Goal: Task Accomplishment & Management: Use online tool/utility

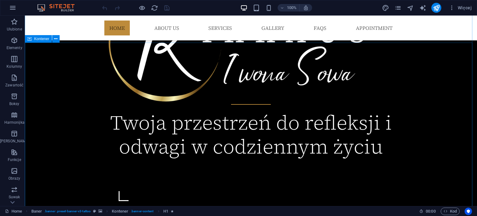
scroll to position [373, 0]
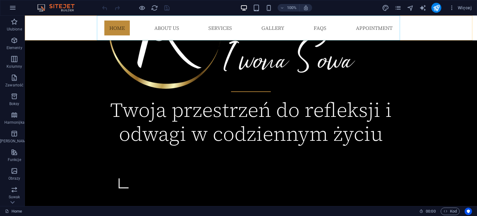
click at [270, 28] on nav "Home About us Services Gallery FAQs Appointment" at bounding box center [250, 28] width 303 height 25
click at [274, 29] on nav "Home About us Services Gallery FAQs Appointment" at bounding box center [250, 28] width 303 height 25
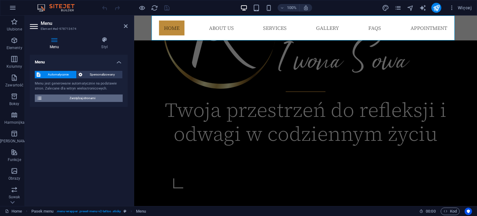
click at [86, 100] on span "Zarządzaj stronami" at bounding box center [82, 97] width 77 height 7
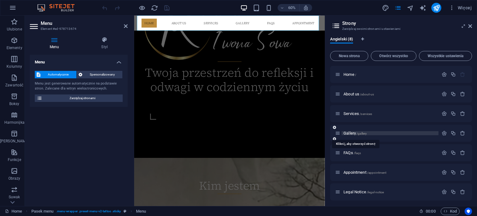
click at [353, 133] on span "Gallery /gallery" at bounding box center [355, 133] width 23 height 5
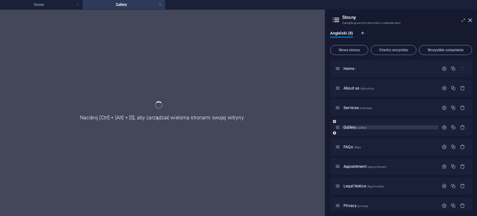
scroll to position [0, 0]
click at [353, 133] on div "Gallery /gallery" at bounding box center [401, 127] width 142 height 17
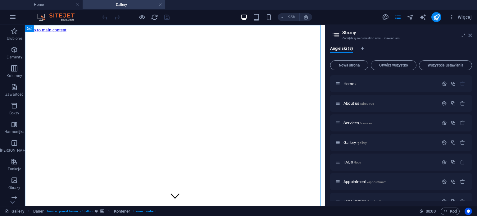
click at [470, 35] on icon at bounding box center [471, 35] width 4 height 5
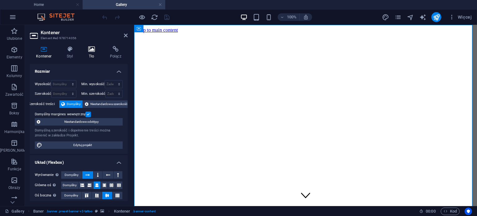
click at [91, 47] on icon at bounding box center [91, 49] width 19 height 6
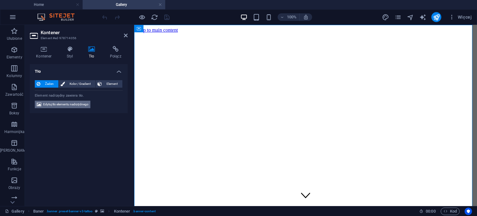
click at [85, 104] on span "Edytuj tło elementu nadrzędnego" at bounding box center [65, 104] width 45 height 7
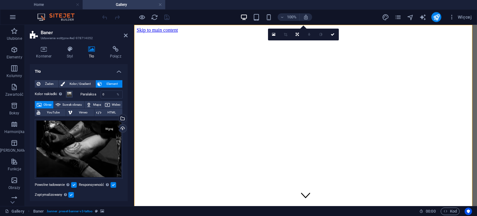
click at [121, 127] on div "Wgraj" at bounding box center [122, 128] width 9 height 9
click at [123, 116] on div "Wybierz pliki z menedżera plików, zdjęć stockowych lub prześlij plik(i)" at bounding box center [122, 118] width 9 height 9
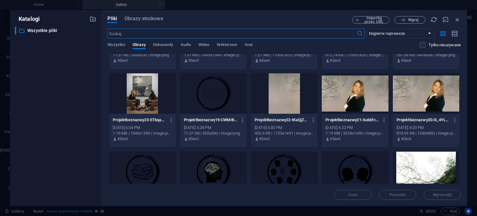
scroll to position [373, 0]
click at [279, 94] on div at bounding box center [284, 93] width 67 height 40
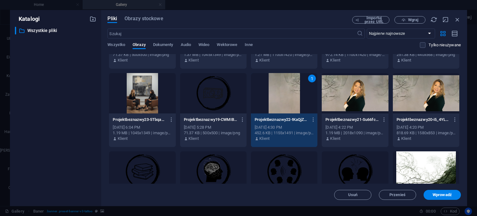
click at [279, 94] on div "1" at bounding box center [284, 93] width 67 height 40
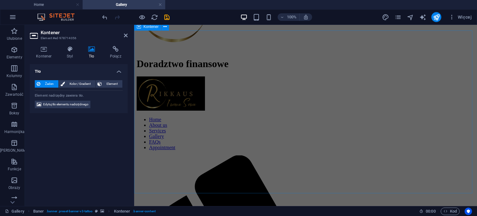
scroll to position [293, 0]
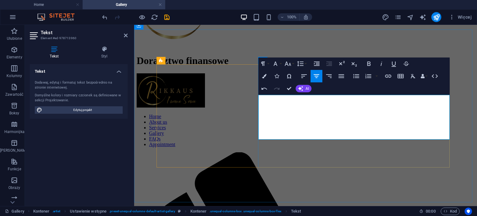
drag, startPoint x: 280, startPoint y: 112, endPoint x: 269, endPoint y: 100, distance: 16.3
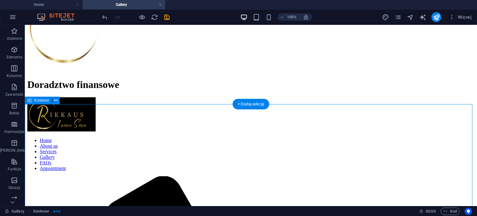
scroll to position [257, 0]
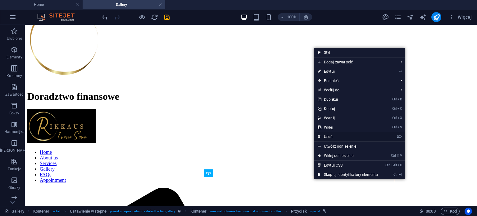
click at [331, 135] on link "⌦ Usuń" at bounding box center [348, 136] width 68 height 9
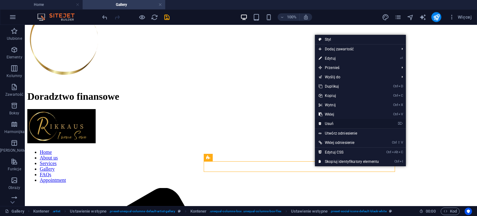
click at [333, 122] on link "⌦ Usuń" at bounding box center [349, 123] width 68 height 9
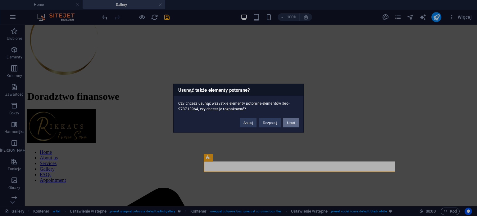
click at [292, 122] on button "Usuń" at bounding box center [291, 122] width 16 height 9
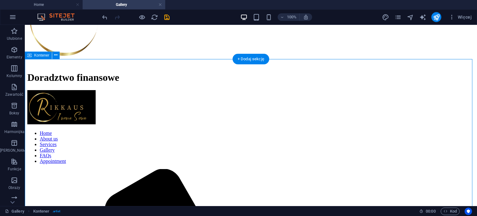
scroll to position [270, 0]
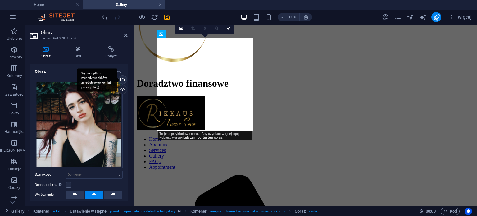
click at [122, 80] on div "Wybierz pliki z menedżera plików, zdjęć stockowych lub prześlij plik(i)" at bounding box center [122, 80] width 9 height 9
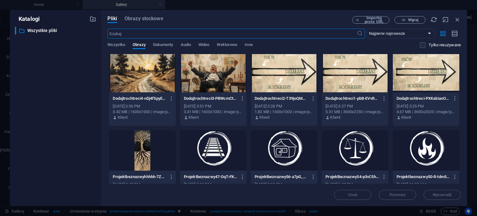
scroll to position [0, 0]
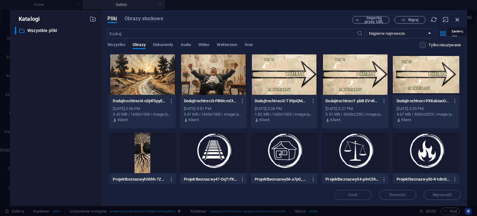
click at [458, 18] on icon "button" at bounding box center [457, 19] width 7 height 7
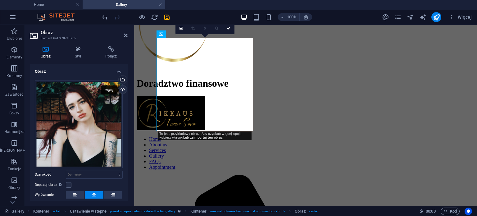
click at [121, 90] on div "Wgraj" at bounding box center [122, 89] width 9 height 9
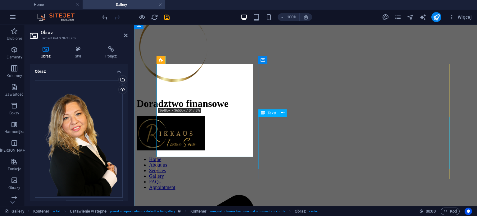
scroll to position [252, 0]
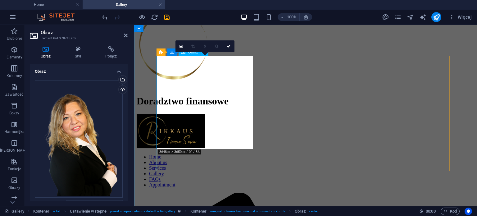
drag, startPoint x: 181, startPoint y: 46, endPoint x: 78, endPoint y: 35, distance: 103.5
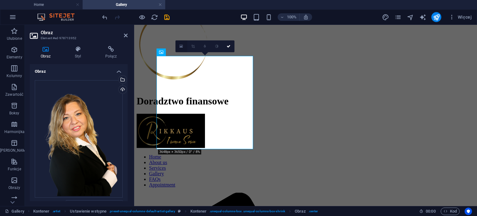
click at [181, 46] on icon at bounding box center [181, 46] width 3 height 4
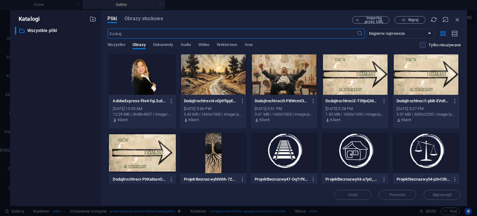
click at [142, 80] on div at bounding box center [142, 74] width 67 height 40
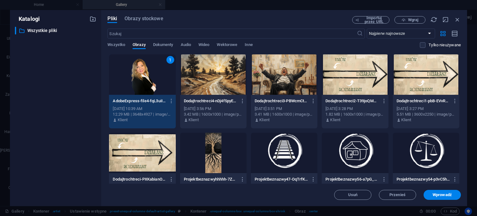
click at [142, 80] on div "1" at bounding box center [142, 74] width 67 height 40
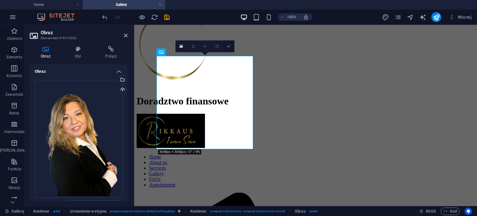
click at [228, 46] on icon at bounding box center [229, 46] width 4 height 4
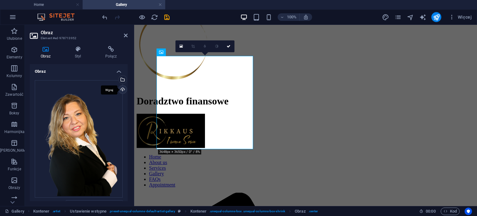
click at [122, 90] on div "Wgraj" at bounding box center [122, 89] width 9 height 9
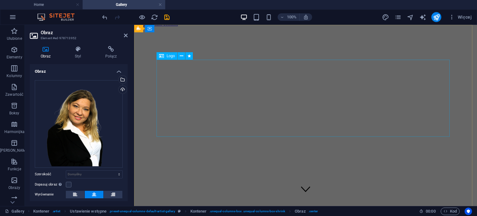
scroll to position [0, 0]
click at [125, 36] on icon at bounding box center [126, 35] width 4 height 5
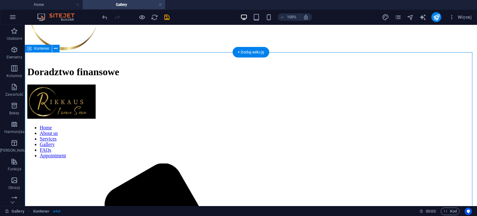
scroll to position [283, 0]
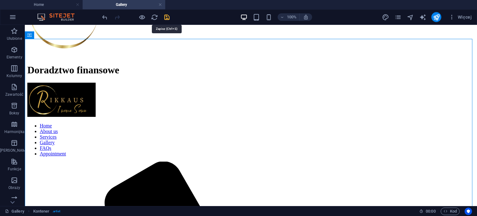
click at [167, 15] on icon "save" at bounding box center [167, 17] width 7 height 7
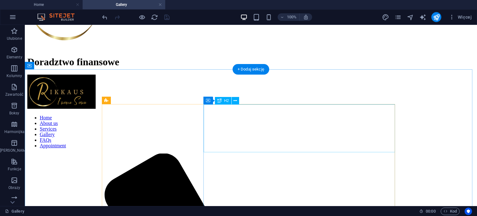
scroll to position [257, 0]
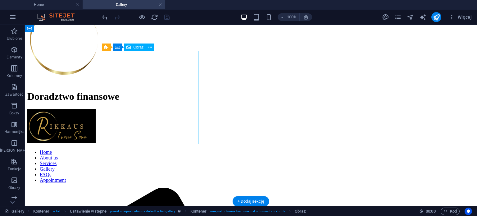
drag, startPoint x: 170, startPoint y: 103, endPoint x: 61, endPoint y: 103, distance: 109.4
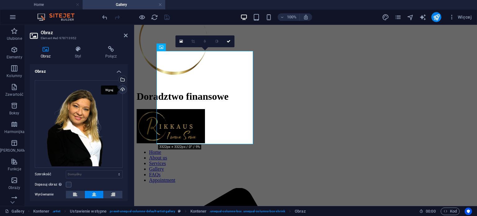
click at [121, 90] on div "Wgraj" at bounding box center [122, 89] width 9 height 9
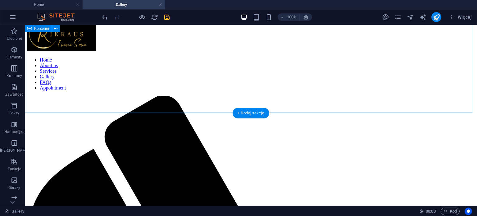
scroll to position [346, 0]
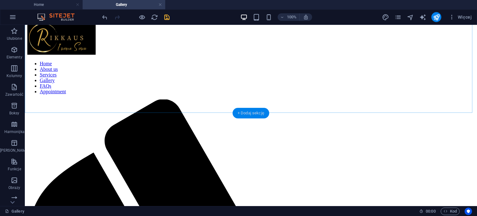
click at [253, 113] on div "+ Dodaj sekcję" at bounding box center [251, 113] width 37 height 11
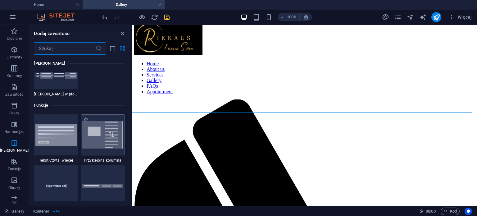
scroll to position [2394, 0]
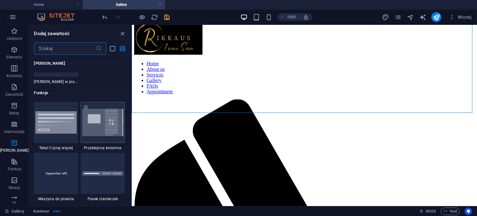
click at [106, 126] on img at bounding box center [102, 122] width 41 height 27
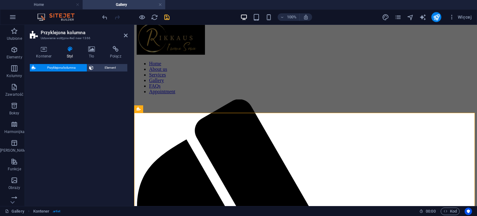
select select "%"
select select "rem"
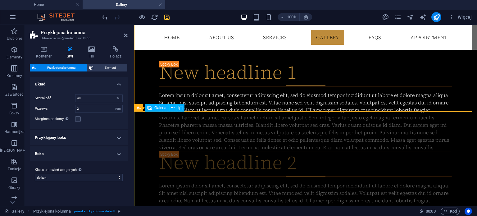
scroll to position [745, 0]
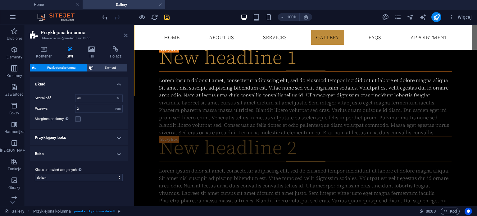
click at [125, 36] on icon at bounding box center [126, 35] width 4 height 5
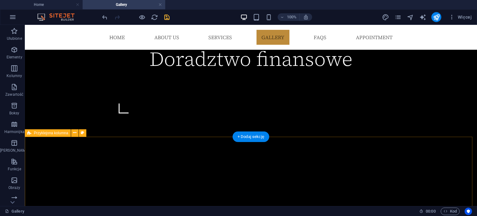
scroll to position [323, 0]
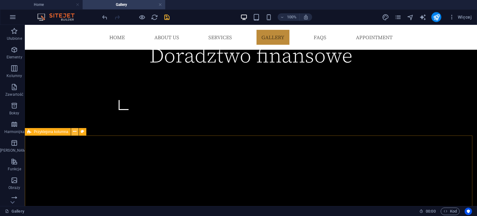
click at [73, 131] on icon at bounding box center [74, 131] width 3 height 7
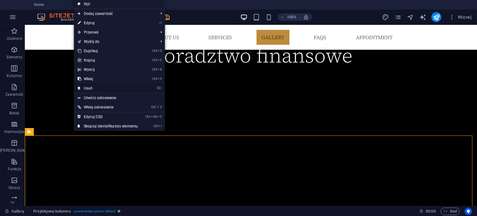
click at [89, 88] on link "⌦ Usuń" at bounding box center [108, 88] width 68 height 9
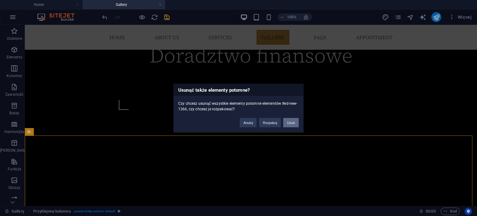
click at [291, 122] on button "Usuń" at bounding box center [291, 122] width 16 height 9
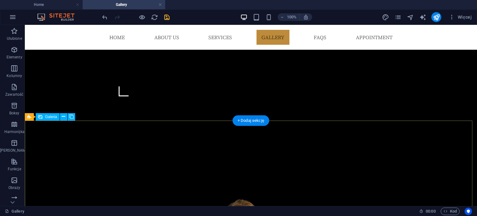
scroll to position [336, 0]
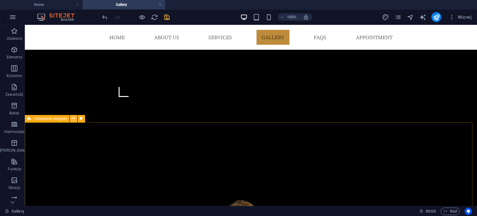
click at [73, 118] on icon at bounding box center [73, 118] width 3 height 7
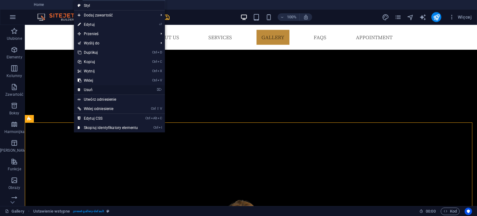
click at [88, 87] on link "⌦ Usuń" at bounding box center [108, 89] width 68 height 9
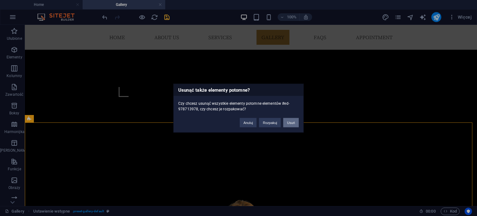
drag, startPoint x: 291, startPoint y: 121, endPoint x: 274, endPoint y: 102, distance: 24.9
click at [291, 121] on button "Usuń" at bounding box center [291, 122] width 16 height 9
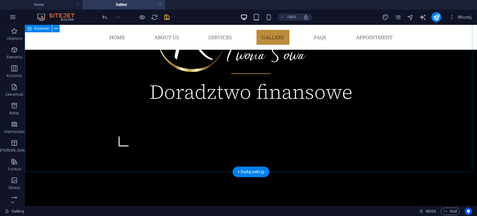
scroll to position [287, 0]
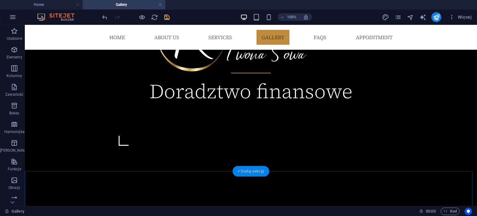
click at [252, 171] on div "+ Dodaj sekcję" at bounding box center [251, 171] width 37 height 11
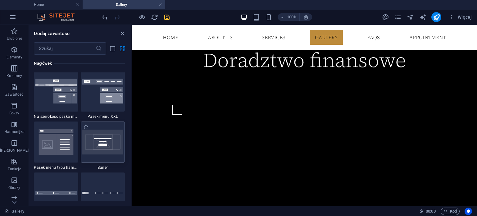
scroll to position [3916, 0]
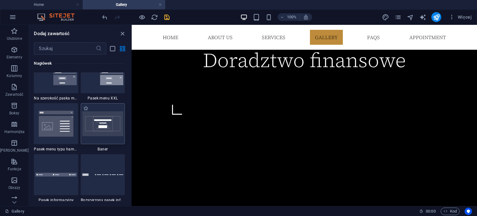
click at [102, 123] on img at bounding box center [102, 123] width 41 height 25
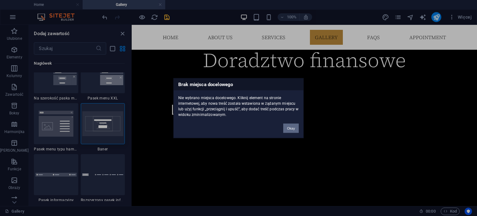
click at [290, 128] on button "Okay" at bounding box center [291, 127] width 16 height 9
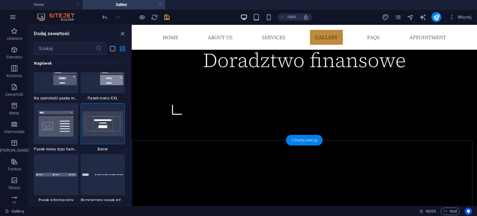
click at [306, 140] on div "+ Dodaj sekcję" at bounding box center [304, 140] width 37 height 11
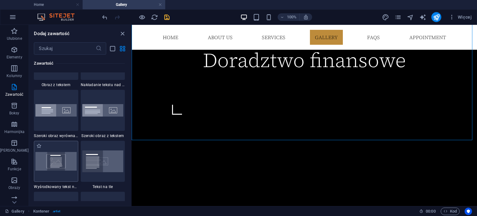
scroll to position [1243, 0]
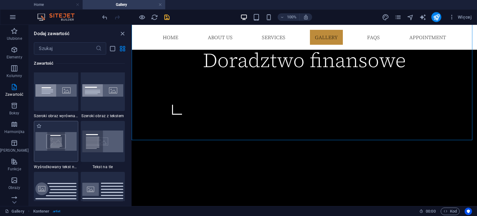
click at [50, 142] on img at bounding box center [55, 141] width 41 height 19
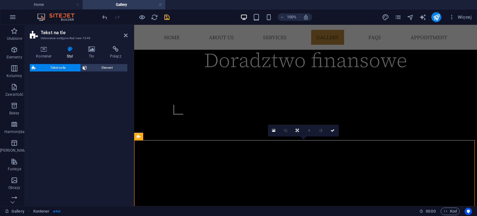
select select "%"
select select "rem"
select select "px"
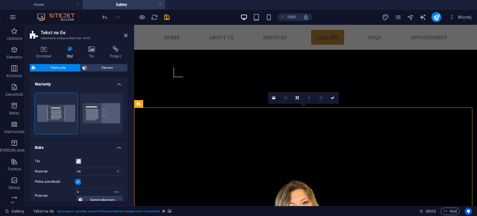
scroll to position [380, 0]
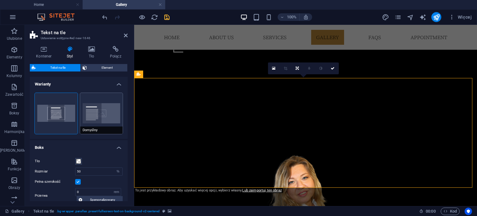
click at [116, 118] on button "Domyślny" at bounding box center [101, 113] width 43 height 41
click at [56, 115] on button "Wyśrodkowany" at bounding box center [56, 113] width 43 height 41
click at [93, 48] on icon at bounding box center [91, 49] width 19 height 6
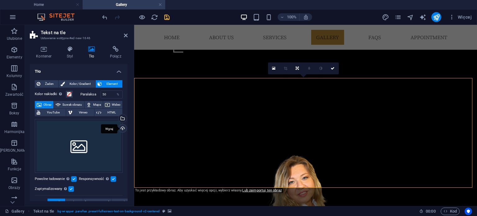
click at [121, 129] on div "Wgraj" at bounding box center [122, 128] width 9 height 9
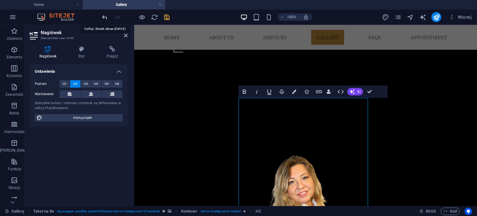
click at [104, 17] on icon "undo" at bounding box center [104, 17] width 7 height 7
click at [116, 17] on icon "redo" at bounding box center [117, 17] width 7 height 7
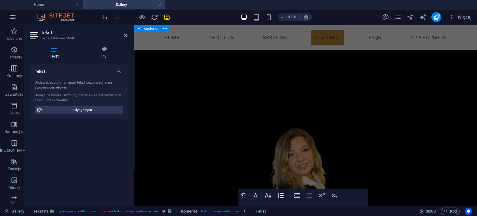
scroll to position [412, 0]
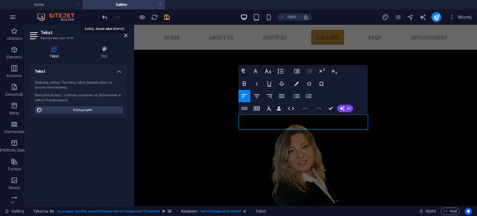
click at [102, 16] on icon "undo" at bounding box center [104, 17] width 7 height 7
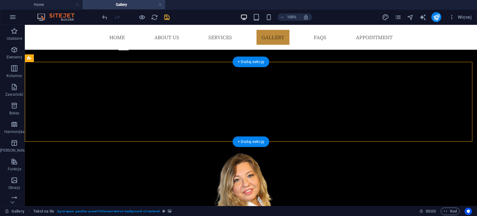
scroll to position [380, 0]
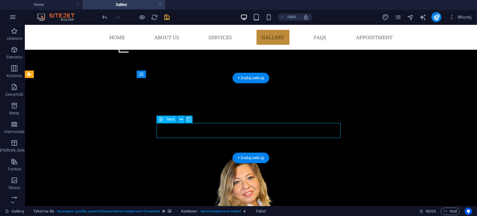
drag, startPoint x: 229, startPoint y: 127, endPoint x: 119, endPoint y: 127, distance: 109.7
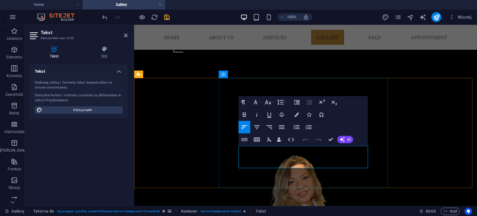
click at [255, 127] on icon "button" at bounding box center [256, 126] width 7 height 7
click at [282, 126] on icon "button" at bounding box center [281, 126] width 7 height 7
click at [257, 126] on icon "button" at bounding box center [256, 126] width 7 height 7
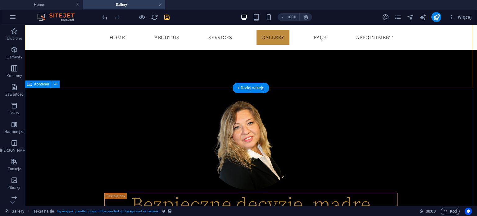
scroll to position [412, 0]
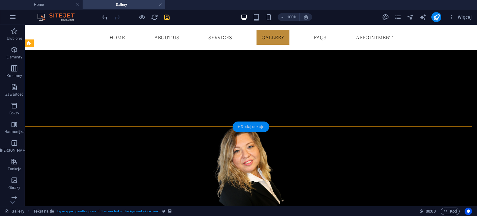
click at [254, 127] on div "+ Dodaj sekcję" at bounding box center [251, 127] width 37 height 11
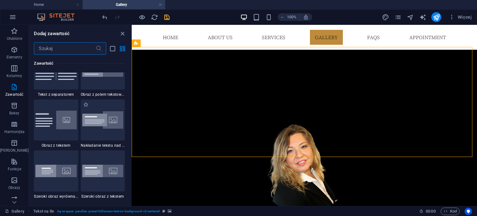
scroll to position [1181, 0]
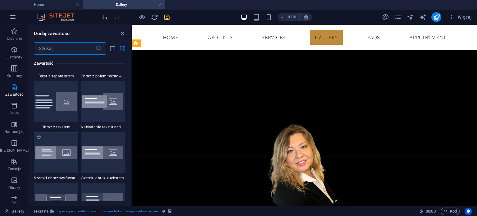
click at [55, 154] on img at bounding box center [55, 152] width 41 height 12
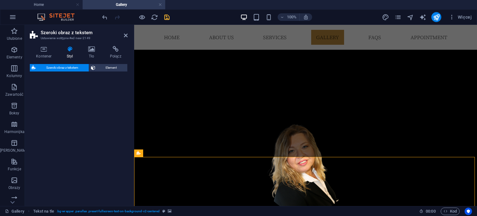
select select "%"
select select "rem"
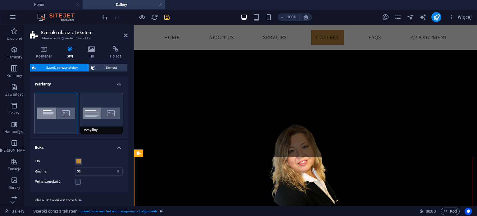
click at [103, 113] on button "Domyślny" at bounding box center [101, 113] width 43 height 41
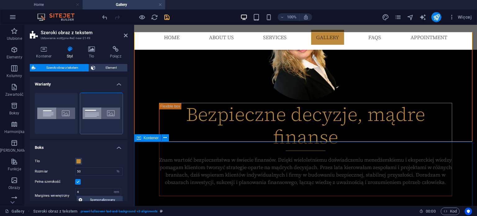
scroll to position [505, 0]
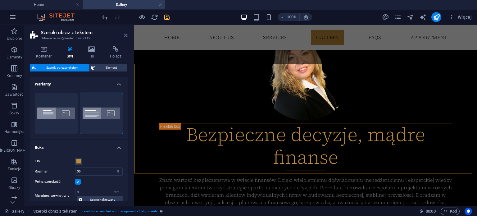
click at [124, 36] on icon at bounding box center [126, 35] width 4 height 5
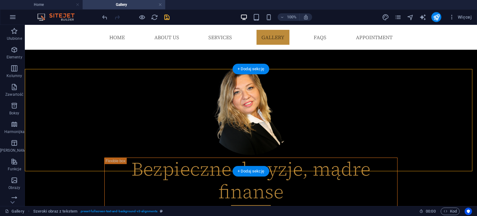
scroll to position [474, 0]
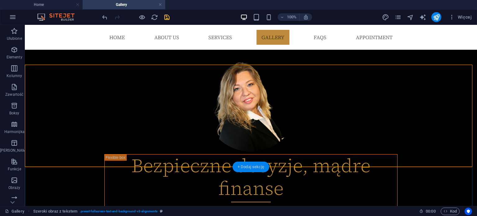
click at [258, 168] on div "+ Dodaj sekcję" at bounding box center [251, 167] width 37 height 11
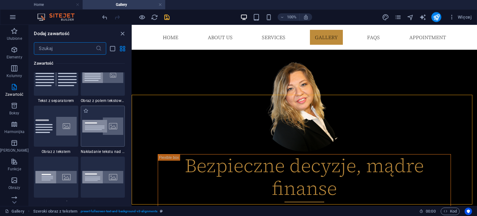
scroll to position [1181, 0]
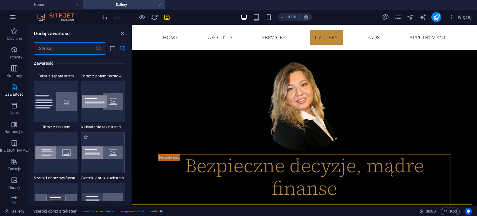
click at [96, 156] on img at bounding box center [102, 152] width 41 height 12
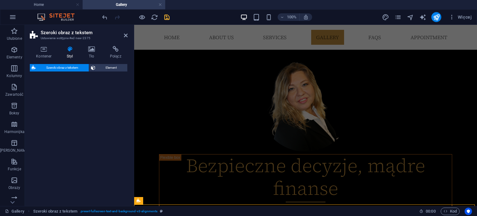
select select "%"
select select "rem"
select select "preset-fullscreen-text-and-background-v3-default"
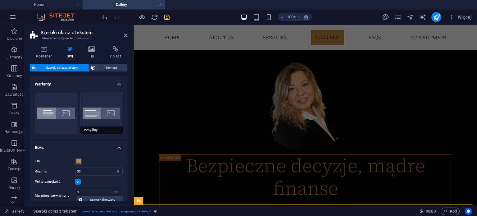
click at [97, 115] on button "Domyślny" at bounding box center [101, 113] width 43 height 41
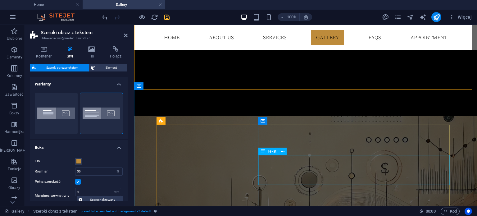
scroll to position [691, 0]
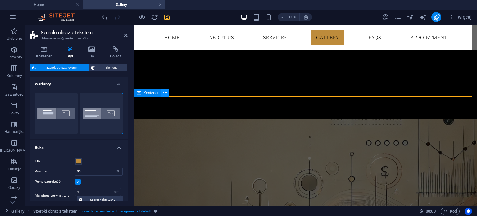
click at [165, 94] on icon at bounding box center [165, 93] width 3 height 7
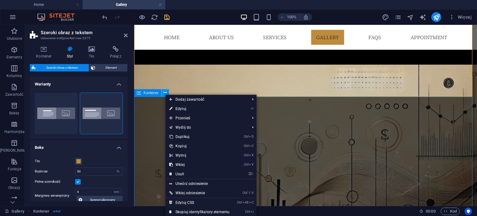
scroll to position [654, 0]
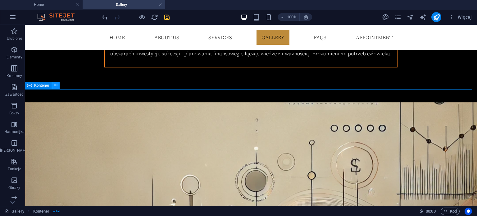
click at [56, 85] on icon at bounding box center [55, 85] width 3 height 7
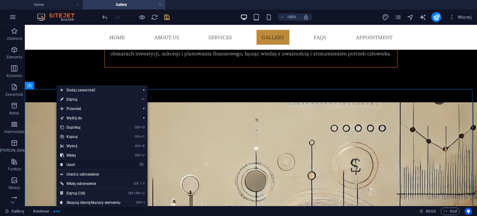
click at [73, 161] on link "⌦ Usuń" at bounding box center [91, 164] width 68 height 9
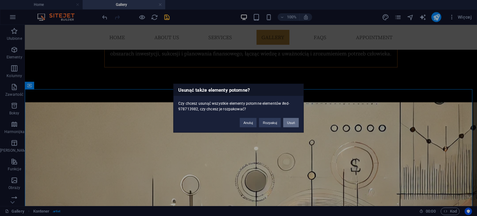
click at [292, 122] on button "Usuń" at bounding box center [291, 122] width 16 height 9
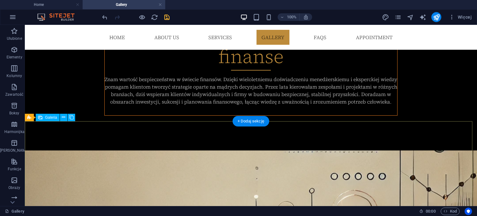
scroll to position [623, 0]
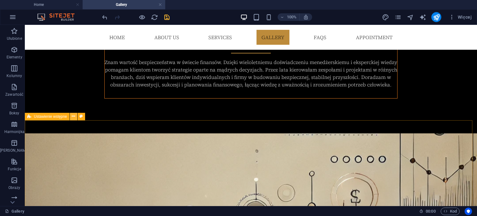
click at [73, 116] on icon at bounding box center [73, 116] width 3 height 7
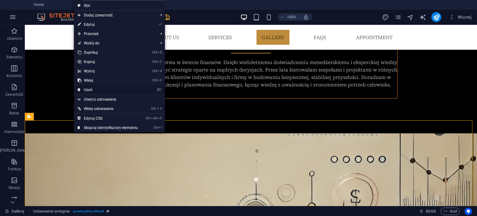
click at [90, 89] on link "⌦ Usuń" at bounding box center [108, 89] width 68 height 9
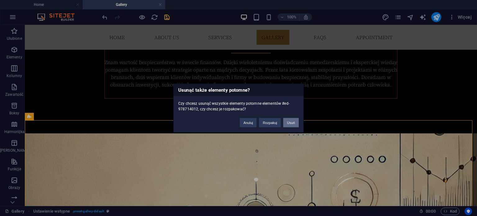
click at [291, 122] on button "Usuń" at bounding box center [291, 122] width 16 height 9
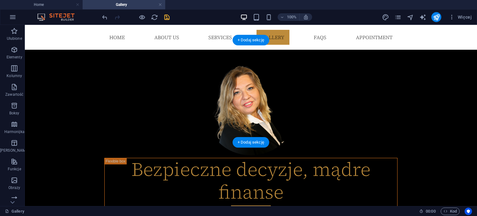
scroll to position [467, 0]
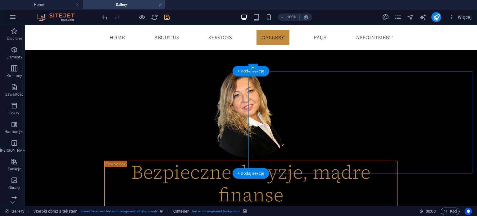
select select "px"
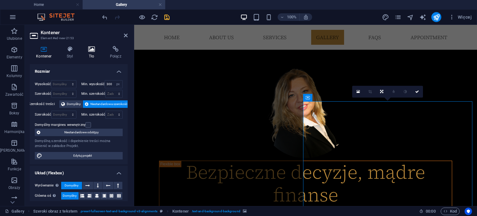
click at [93, 49] on icon at bounding box center [91, 49] width 19 height 6
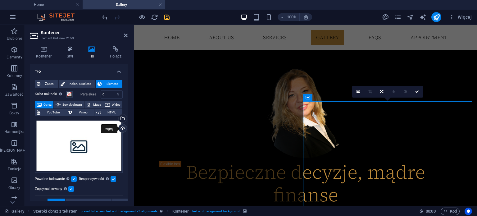
click at [122, 128] on div "Wgraj" at bounding box center [122, 128] width 9 height 9
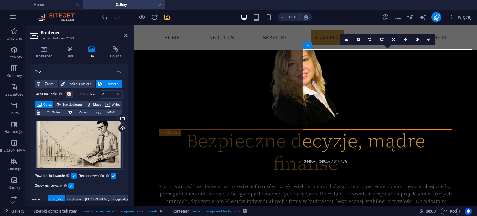
scroll to position [498, 0]
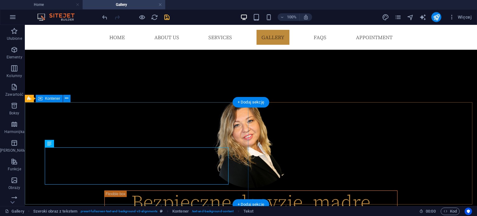
scroll to position [436, 0]
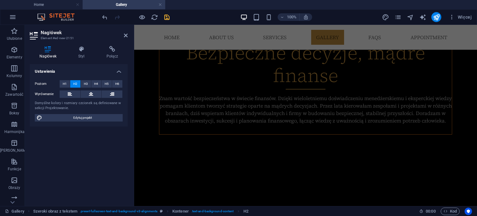
scroll to position [574, 0]
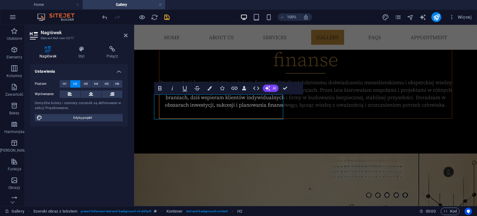
scroll to position [605, 0]
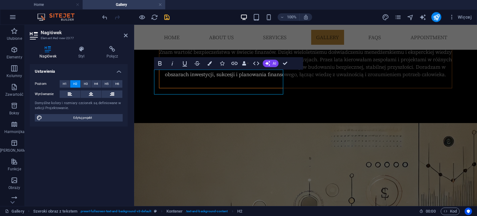
scroll to position [636, 0]
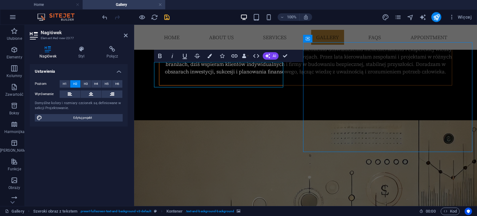
select select "px"
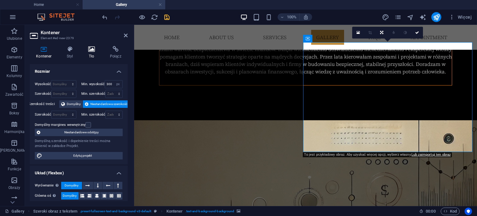
click at [91, 48] on icon at bounding box center [91, 49] width 19 height 6
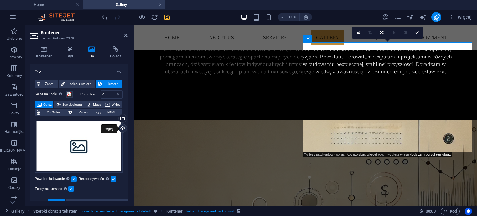
click at [122, 127] on div "Wgraj" at bounding box center [122, 128] width 9 height 9
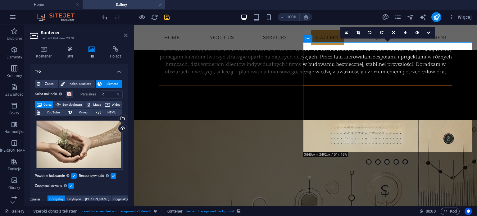
click at [127, 34] on icon at bounding box center [126, 35] width 4 height 5
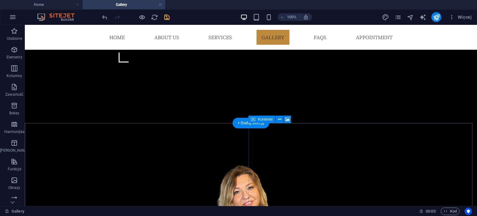
scroll to position [357, 0]
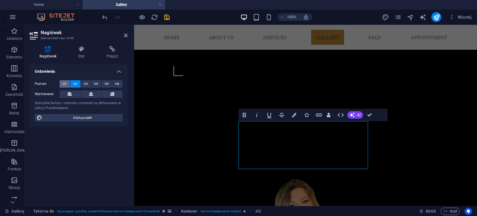
click at [65, 82] on span "H1" at bounding box center [65, 83] width 4 height 7
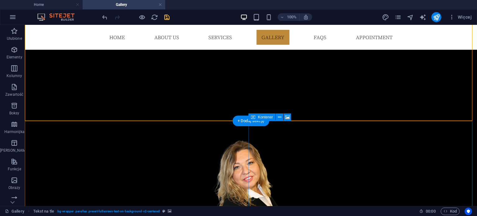
scroll to position [388, 0]
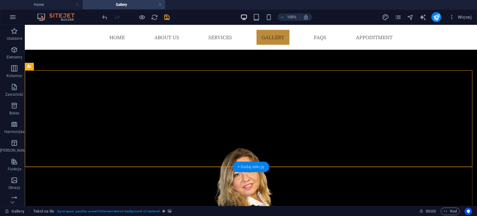
click at [257, 168] on div "+ Dodaj sekcję" at bounding box center [251, 167] width 37 height 11
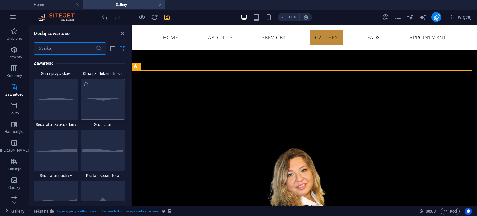
scroll to position [1492, 0]
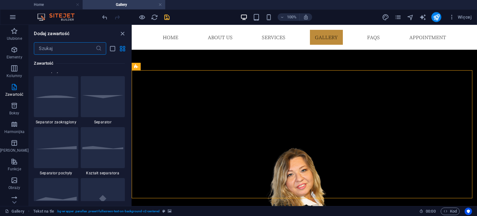
click at [99, 100] on div at bounding box center [103, 96] width 44 height 41
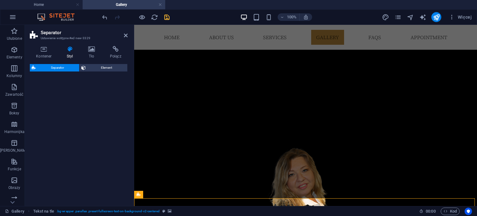
select select "rem"
select select "preset-separator-v3-default"
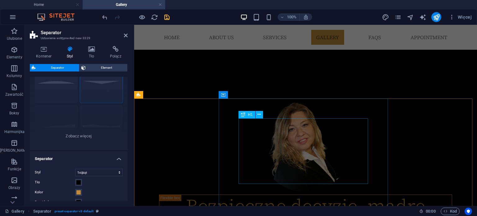
scroll to position [450, 0]
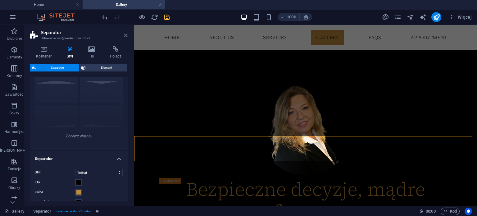
click at [125, 35] on icon at bounding box center [126, 35] width 4 height 5
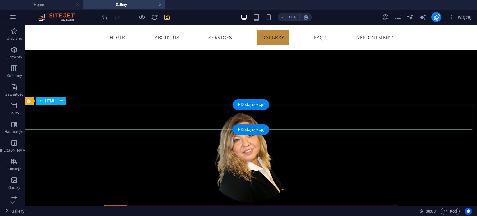
scroll to position [419, 0]
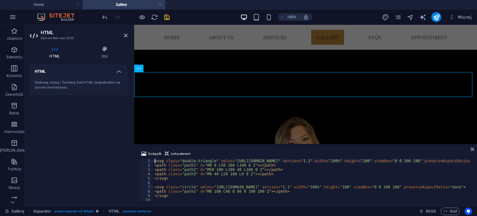
scroll to position [514, 0]
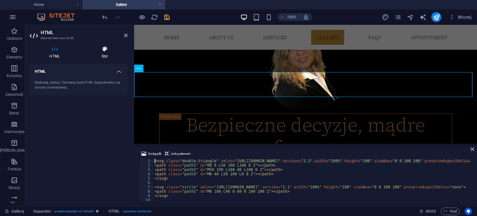
click at [105, 47] on icon at bounding box center [105, 49] width 46 height 6
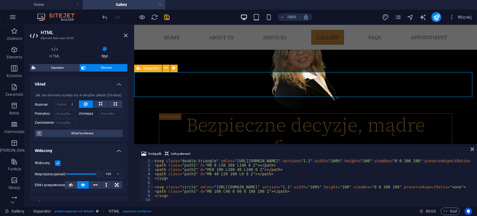
click at [151, 67] on span "Separator" at bounding box center [151, 69] width 16 height 4
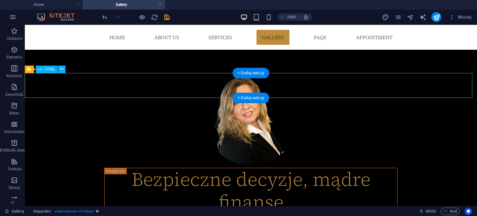
scroll to position [452, 0]
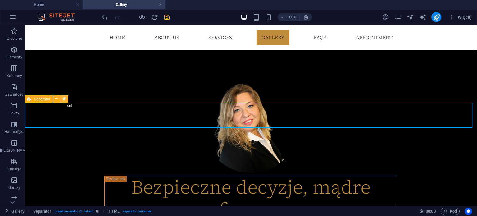
click at [64, 98] on icon at bounding box center [64, 99] width 3 height 7
select select "rem"
select select "preset-separator-v3-default"
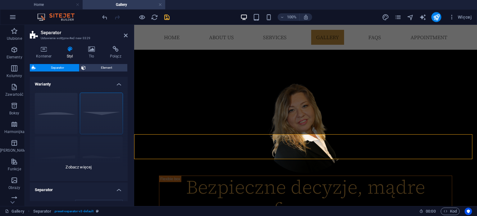
click at [48, 111] on div "Koło Domyślny Przekątna Wielokąt 1 Wielokąt 2 Kwadrat Zygzag" at bounding box center [79, 134] width 98 height 93
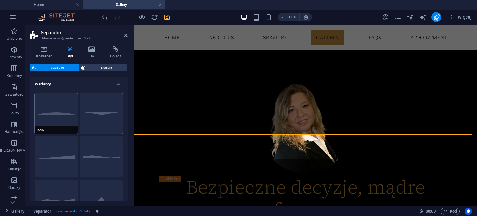
click at [65, 116] on button "Koło" at bounding box center [56, 113] width 43 height 41
select select "circle"
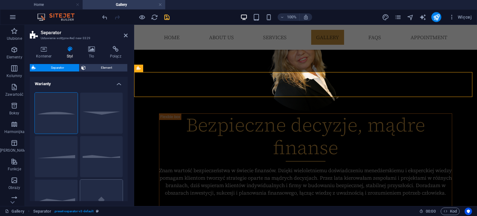
scroll to position [0, 0]
click at [126, 35] on icon at bounding box center [126, 35] width 4 height 5
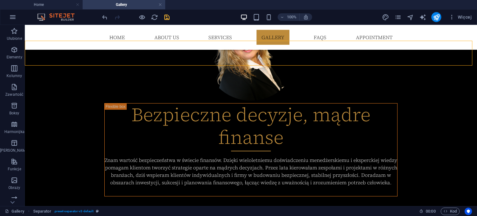
scroll to position [546, 0]
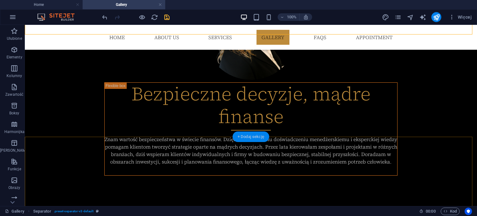
click at [243, 138] on div "+ Dodaj sekcję" at bounding box center [251, 136] width 37 height 11
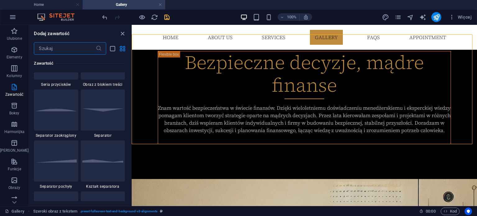
scroll to position [1492, 0]
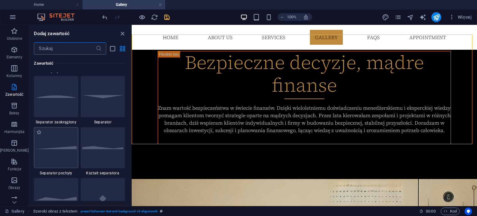
click at [65, 149] on div at bounding box center [56, 147] width 44 height 41
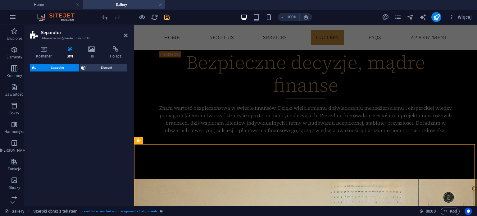
select select "diagonal"
select select "rem"
select select "preset-separator-v3-diagonal"
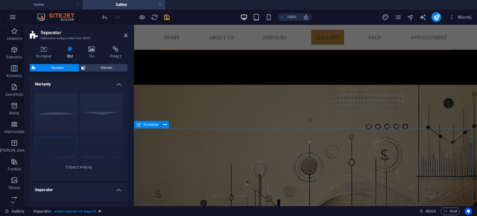
scroll to position [670, 0]
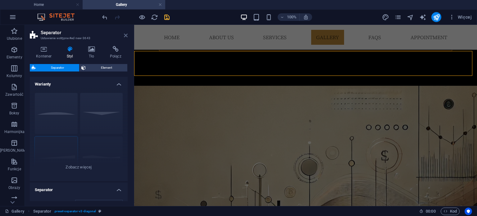
drag, startPoint x: 126, startPoint y: 34, endPoint x: 103, endPoint y: 12, distance: 31.4
click at [126, 34] on icon at bounding box center [126, 35] width 4 height 5
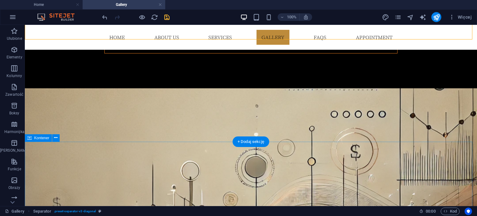
scroll to position [670, 0]
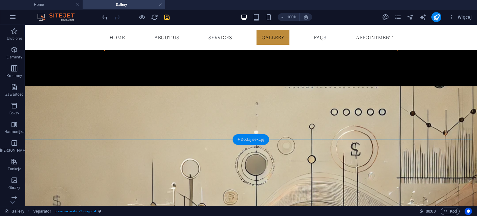
click at [254, 140] on div "+ Dodaj sekcję" at bounding box center [251, 139] width 37 height 11
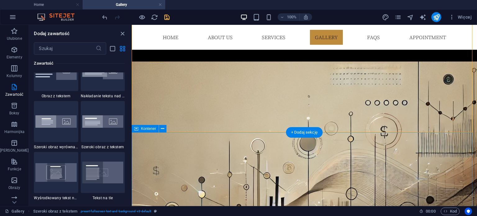
scroll to position [678, 0]
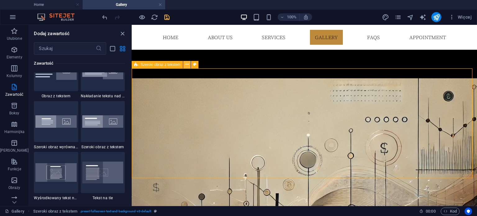
click at [188, 66] on icon at bounding box center [187, 64] width 3 height 7
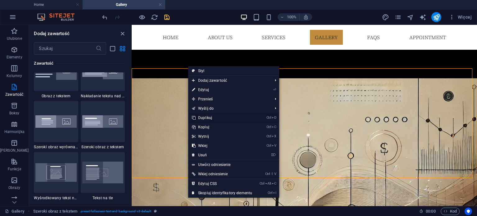
click at [214, 118] on link "Ctrl D Duplikuj" at bounding box center [222, 117] width 68 height 9
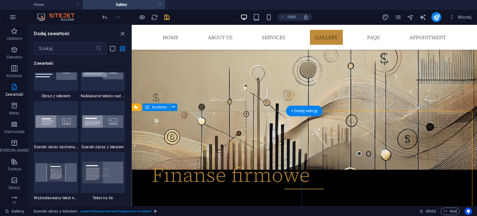
scroll to position [771, 0]
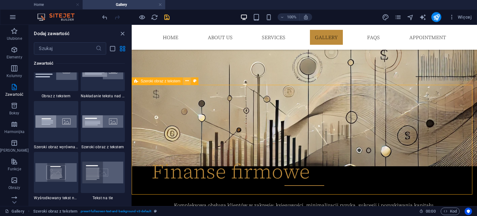
click at [187, 82] on icon at bounding box center [187, 81] width 3 height 7
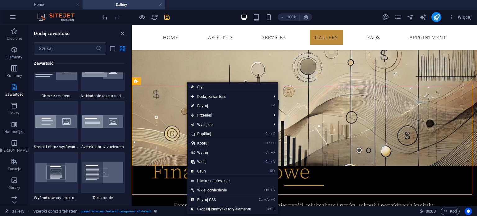
drag, startPoint x: 209, startPoint y: 134, endPoint x: 77, endPoint y: 109, distance: 133.8
click at [209, 134] on link "Ctrl D Duplikuj" at bounding box center [221, 133] width 68 height 9
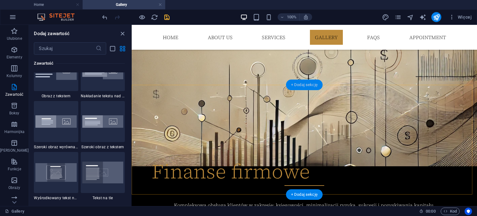
click at [298, 85] on div "+ Dodaj sekcję" at bounding box center [304, 85] width 37 height 11
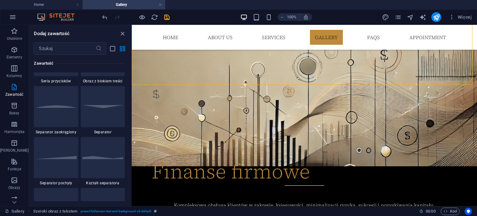
scroll to position [1492, 0]
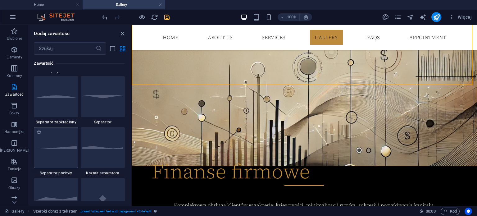
click at [50, 148] on img at bounding box center [55, 147] width 41 height 3
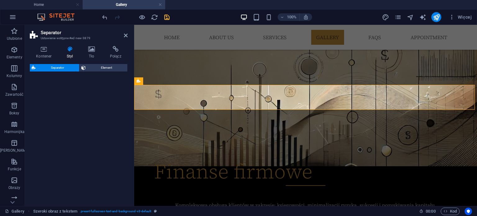
select select "diagonal"
select select "rem"
select select "preset-separator-v3-diagonal"
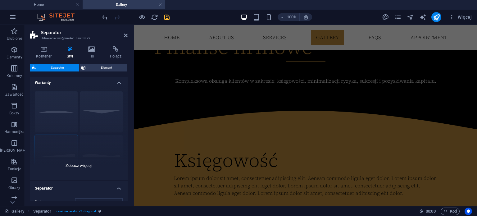
scroll to position [0, 0]
click at [125, 35] on icon at bounding box center [126, 35] width 4 height 5
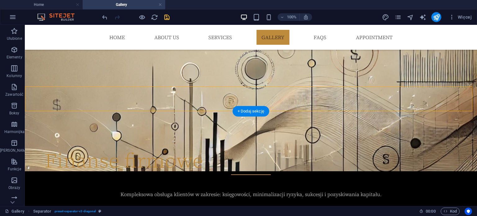
scroll to position [768, 0]
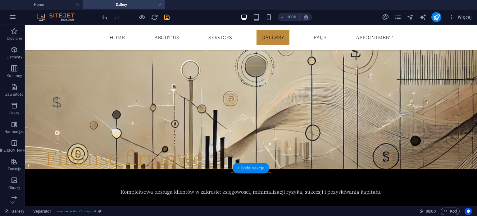
click at [250, 169] on div "+ Dodaj sekcję" at bounding box center [251, 168] width 37 height 11
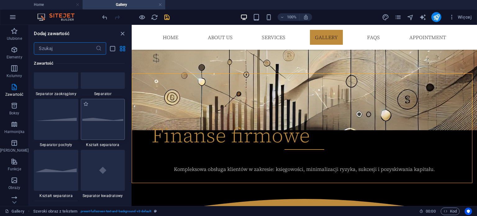
scroll to position [1523, 0]
click at [57, 119] on div at bounding box center [56, 116] width 44 height 41
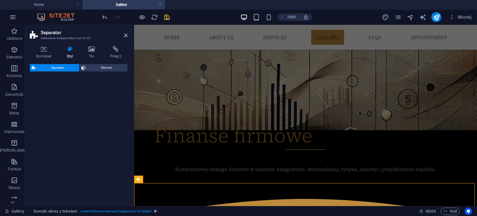
select select "diagonal"
select select "rem"
select select "preset-separator-v3-diagonal"
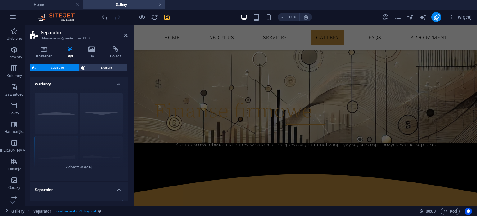
scroll to position [838, 0]
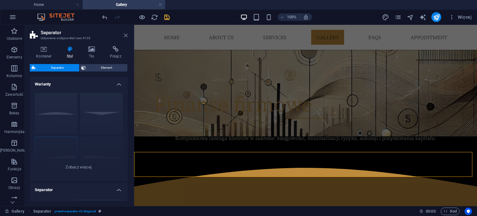
click at [127, 35] on icon at bounding box center [126, 35] width 4 height 5
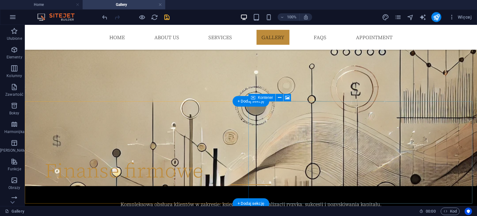
scroll to position [761, 0]
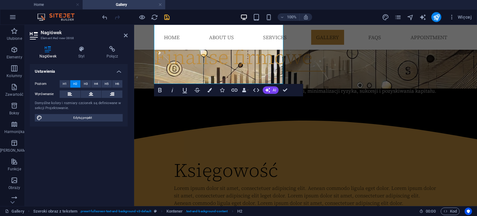
scroll to position [893, 0]
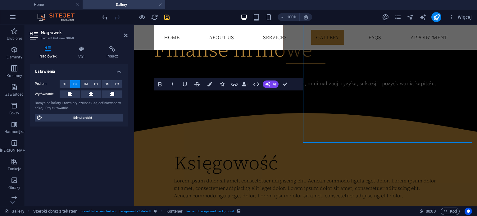
select select "px"
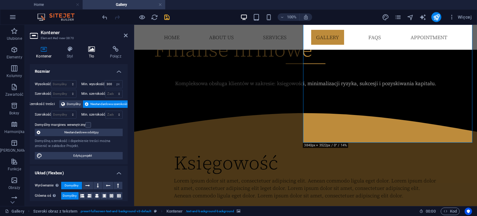
click at [92, 49] on icon at bounding box center [91, 49] width 19 height 6
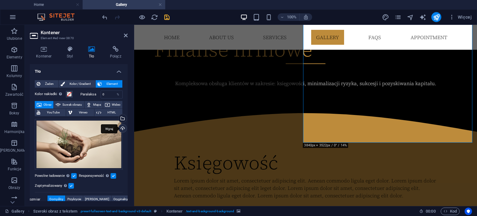
click at [121, 128] on div "Wgraj" at bounding box center [122, 128] width 9 height 9
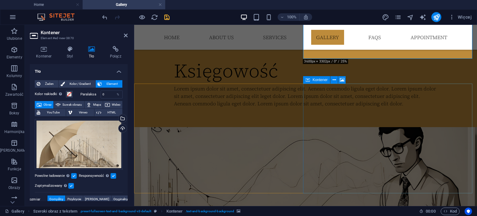
scroll to position [986, 0]
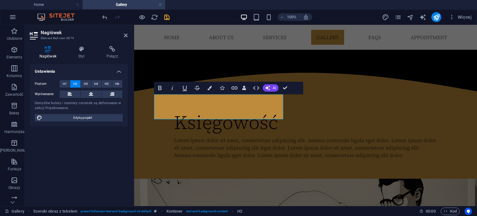
scroll to position [986, 0]
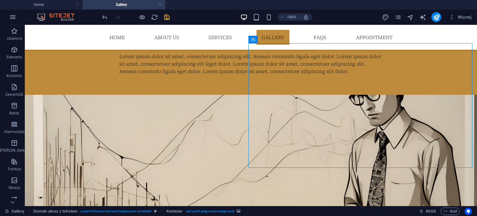
scroll to position [941, 0]
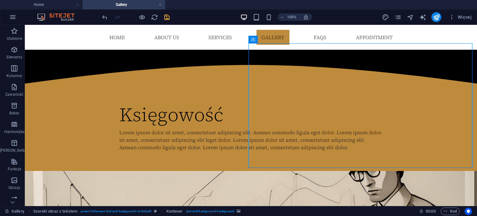
scroll to position [1017, 0]
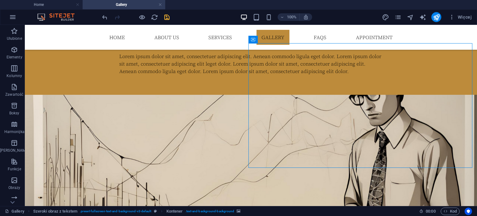
select select "px"
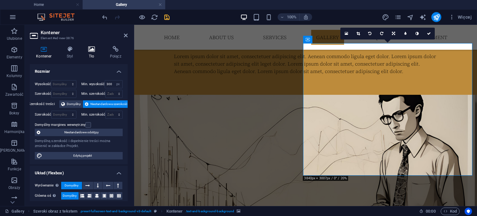
click at [91, 51] on icon at bounding box center [91, 49] width 19 height 6
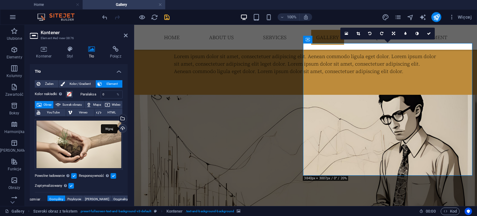
click at [122, 128] on div "Wgraj" at bounding box center [122, 128] width 9 height 9
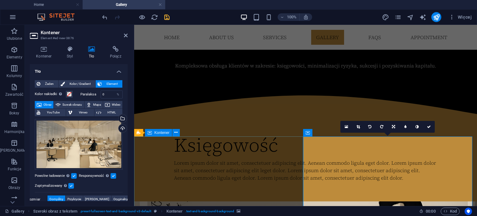
scroll to position [862, 0]
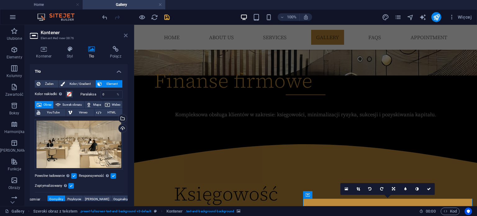
click at [126, 36] on icon at bounding box center [126, 35] width 4 height 5
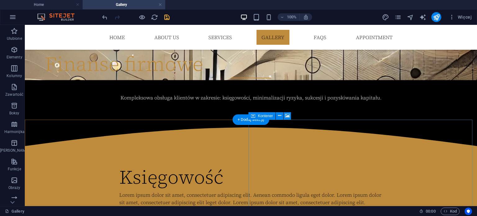
scroll to position [860, 0]
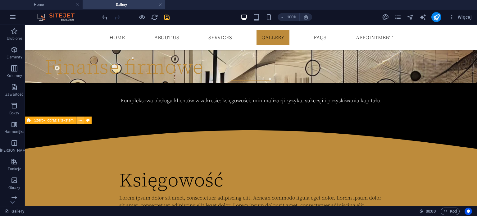
click at [79, 120] on icon at bounding box center [80, 120] width 3 height 7
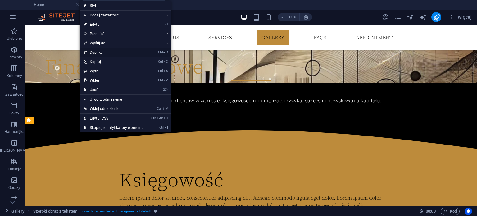
click at [108, 53] on link "Ctrl D Duplikuj" at bounding box center [114, 52] width 68 height 9
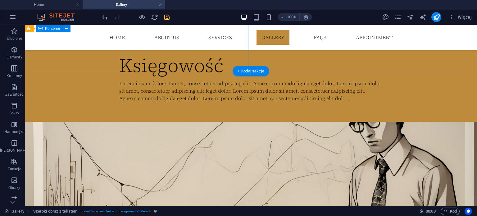
scroll to position [1056, 0]
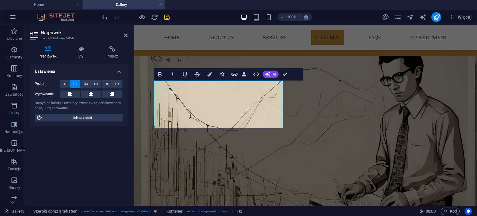
scroll to position [1132, 0]
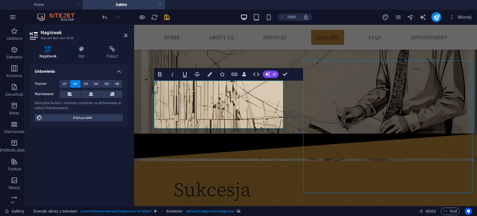
select select "px"
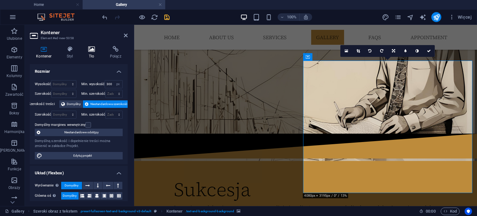
click at [92, 50] on icon at bounding box center [91, 49] width 19 height 6
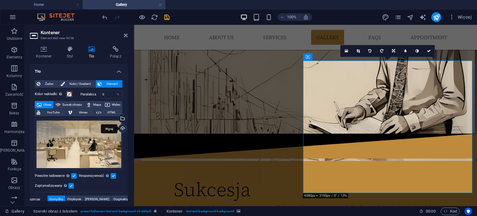
click at [123, 128] on div "Wgraj" at bounding box center [122, 128] width 9 height 9
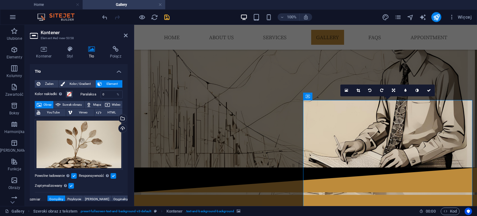
scroll to position [1101, 0]
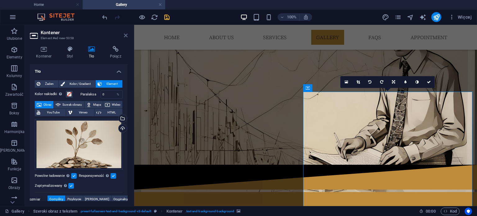
click at [127, 36] on icon at bounding box center [126, 35] width 4 height 5
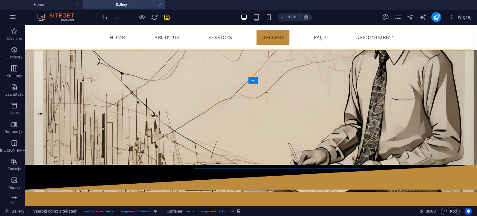
scroll to position [1025, 0]
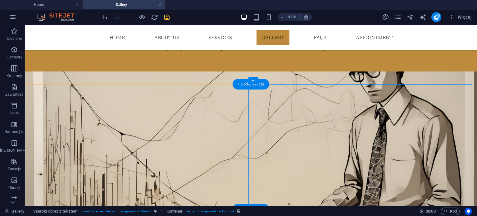
click at [241, 83] on div "+ Dodaj sekcję" at bounding box center [251, 84] width 37 height 11
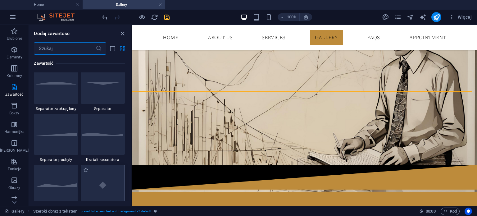
scroll to position [1492, 0]
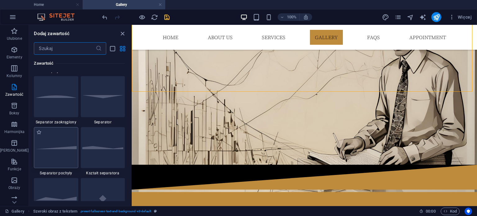
click at [59, 150] on div at bounding box center [56, 147] width 44 height 41
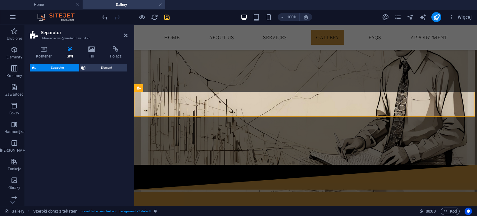
select select "diagonal"
select select "rem"
select select "preset-separator-v3-diagonal"
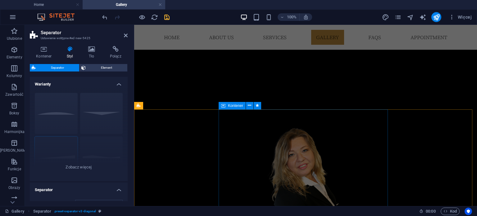
scroll to position [417, 0]
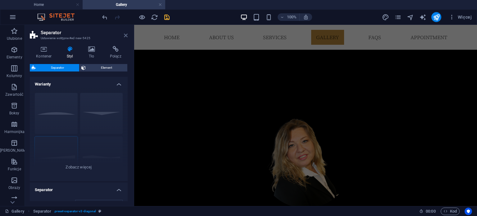
click at [126, 35] on icon at bounding box center [126, 35] width 4 height 5
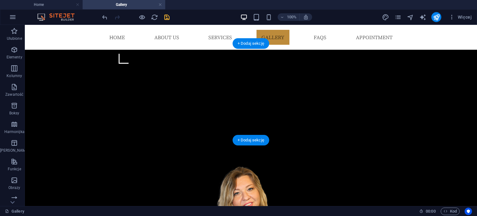
scroll to position [353, 0]
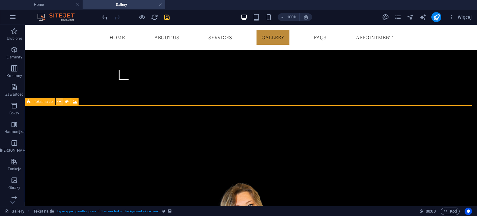
click at [59, 101] on icon at bounding box center [59, 102] width 3 height 7
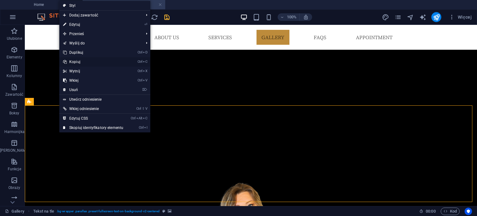
click at [87, 62] on link "Ctrl C Kopiuj" at bounding box center [93, 61] width 68 height 9
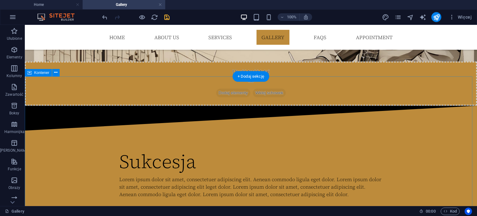
scroll to position [1130, 0]
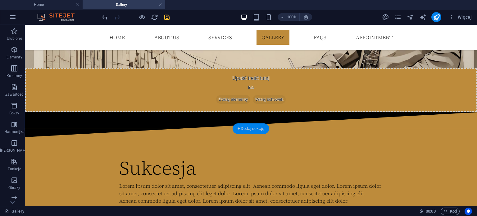
click at [252, 128] on div "+ Dodaj sekcję" at bounding box center [251, 128] width 37 height 11
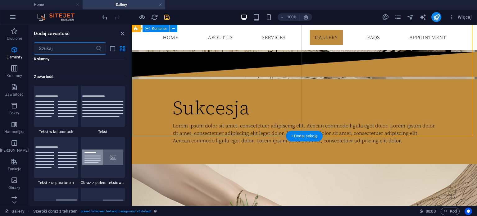
scroll to position [1088, 0]
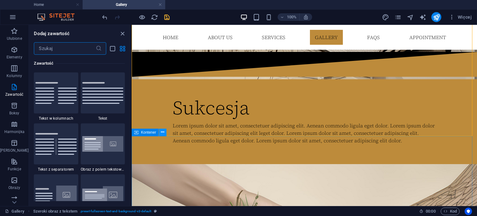
click at [162, 132] on icon at bounding box center [162, 132] width 3 height 7
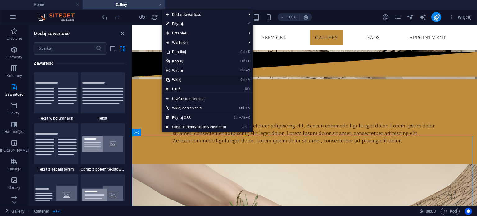
click at [184, 80] on link "Ctrl V Wklej" at bounding box center [196, 79] width 68 height 9
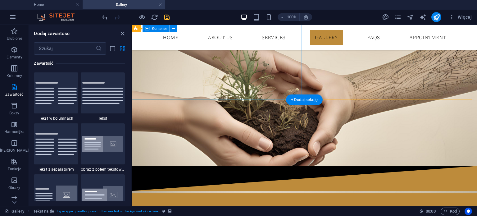
scroll to position [1461, 0]
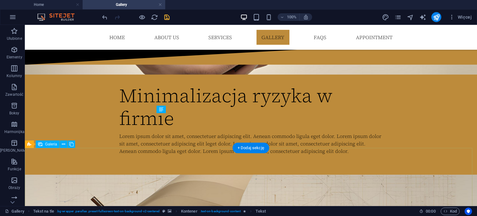
scroll to position [1370, 0]
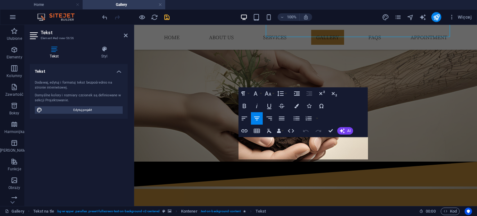
scroll to position [1461, 0]
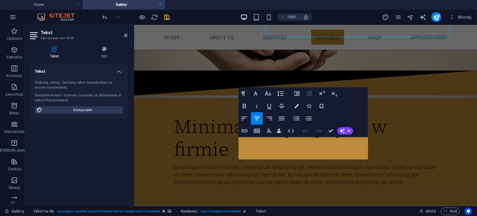
click at [272, 122] on icon "button" at bounding box center [269, 118] width 7 height 7
click at [258, 117] on icon "button" at bounding box center [257, 119] width 6 height 4
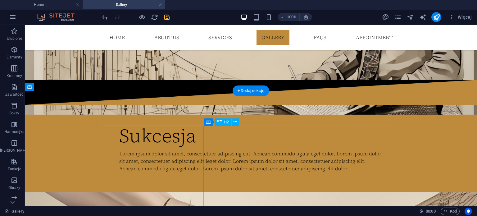
scroll to position [1153, 0]
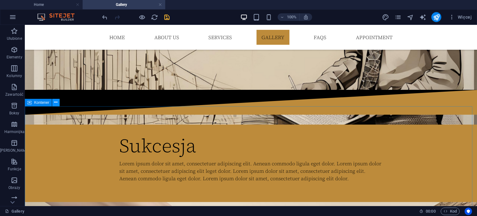
click at [55, 102] on icon at bounding box center [55, 102] width 3 height 7
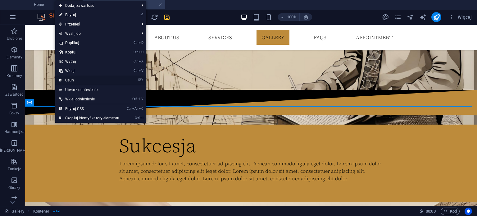
click at [74, 80] on link "⌦ Usuń" at bounding box center [89, 80] width 68 height 9
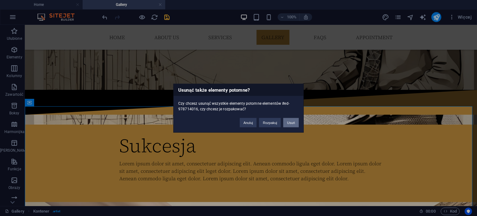
click at [288, 122] on button "Usuń" at bounding box center [291, 122] width 16 height 9
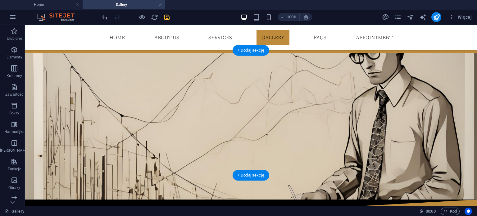
scroll to position [1028, 0]
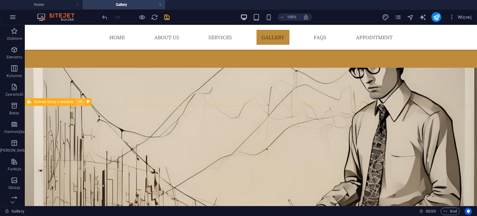
click at [79, 102] on icon at bounding box center [80, 102] width 3 height 7
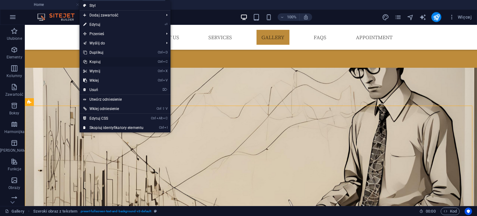
click at [101, 62] on link "Ctrl C Kopiuj" at bounding box center [114, 61] width 68 height 9
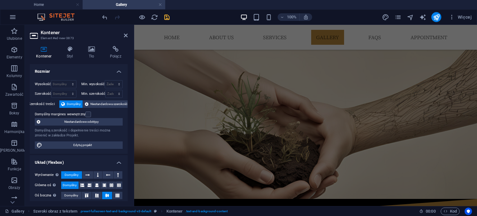
scroll to position [1353, 0]
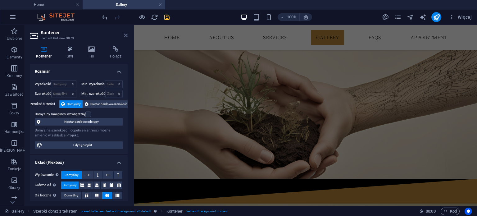
click at [126, 35] on icon at bounding box center [126, 35] width 4 height 5
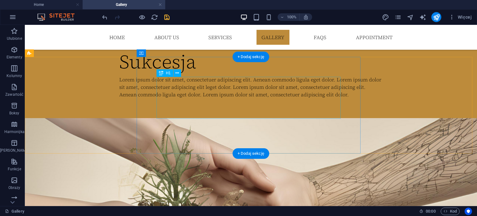
scroll to position [1273, 0]
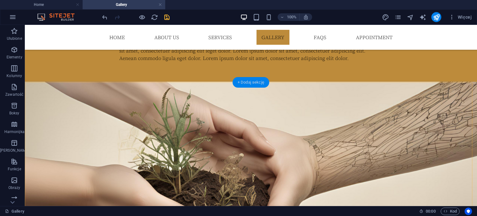
click at [249, 83] on div "+ Dodaj sekcję" at bounding box center [251, 82] width 37 height 11
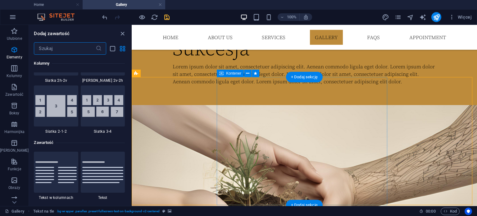
scroll to position [1088, 0]
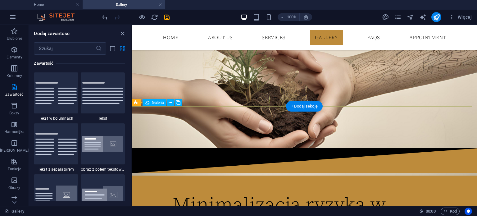
scroll to position [1397, 0]
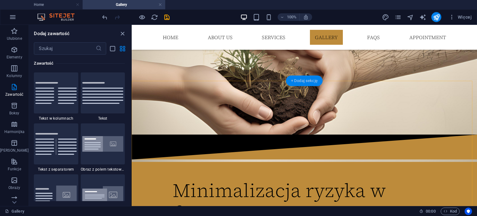
click at [310, 81] on div "+ Dodaj sekcję" at bounding box center [304, 81] width 37 height 11
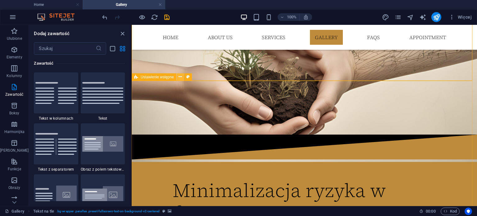
click at [180, 77] on icon at bounding box center [180, 77] width 3 height 7
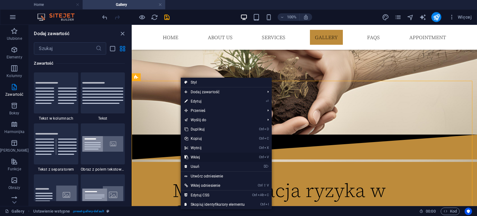
click at [199, 156] on link "Ctrl V Wklej" at bounding box center [215, 157] width 68 height 9
select select "4"
select select "px"
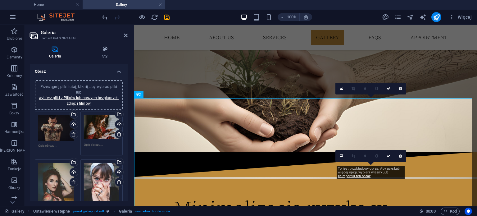
scroll to position [1378, 0]
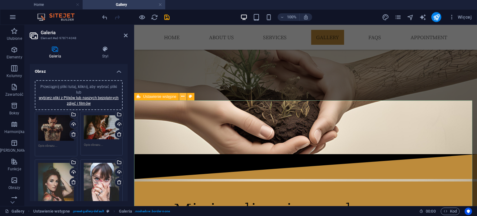
click at [182, 97] on icon at bounding box center [182, 96] width 3 height 7
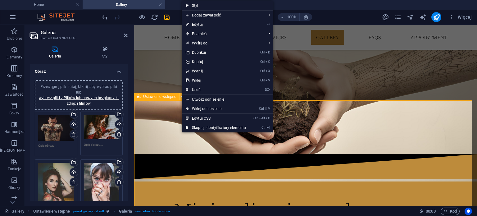
click at [182, 97] on icon at bounding box center [182, 96] width 3 height 7
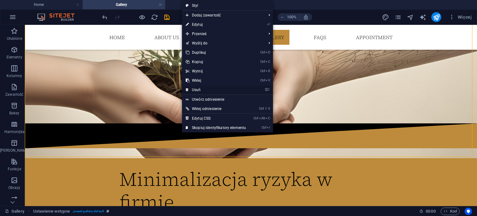
click at [198, 89] on link "⌦ Usuń" at bounding box center [216, 89] width 68 height 9
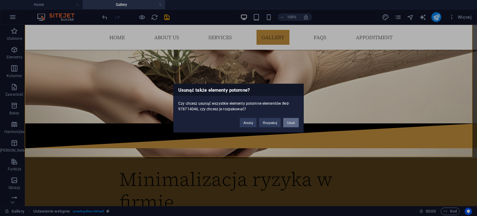
click at [292, 122] on button "Usuń" at bounding box center [291, 122] width 16 height 9
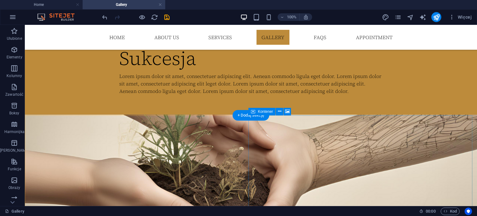
scroll to position [1260, 0]
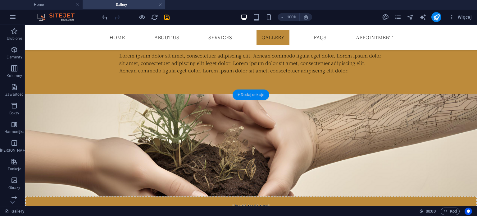
click at [249, 95] on div "+ Dodaj sekcję" at bounding box center [251, 95] width 37 height 11
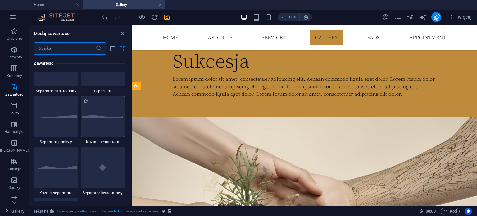
scroll to position [1461, 0]
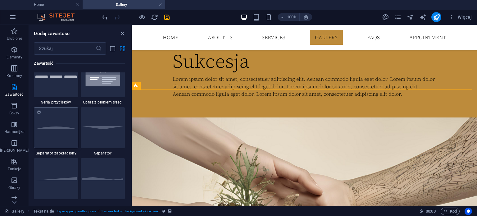
click at [58, 132] on div at bounding box center [56, 127] width 44 height 41
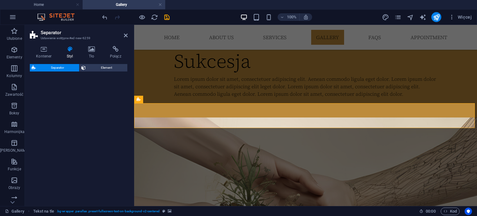
scroll to position [1375, 0]
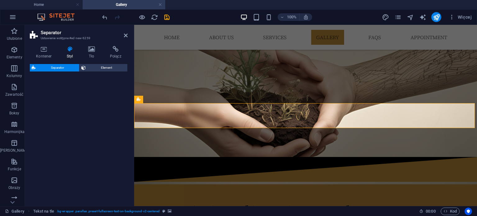
select select "circle"
select select "rem"
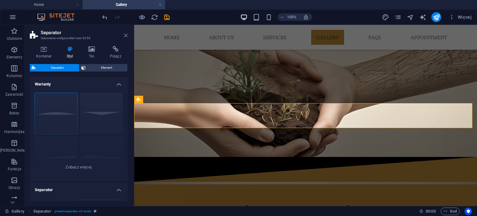
click at [127, 36] on icon at bounding box center [126, 35] width 4 height 5
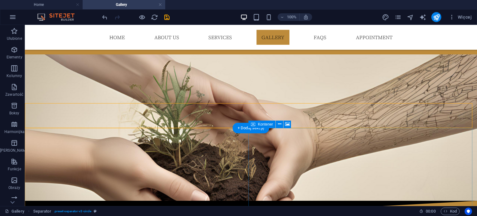
scroll to position [1314, 0]
